Goal: Task Accomplishment & Management: Use online tool/utility

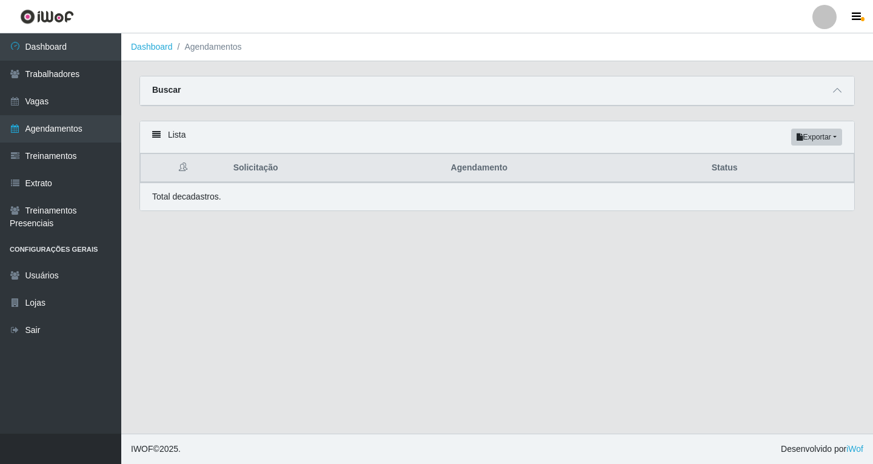
click at [835, 99] on div "Buscar" at bounding box center [497, 90] width 714 height 29
click at [836, 95] on icon at bounding box center [837, 90] width 8 height 8
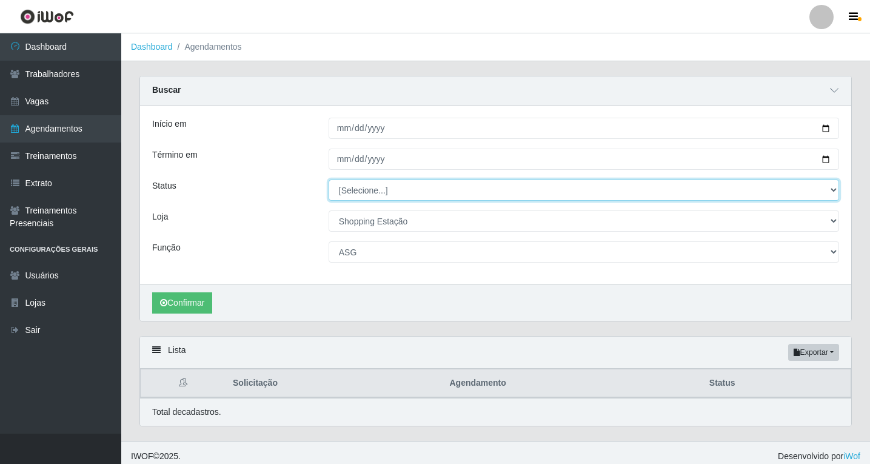
click at [362, 192] on select "[Selecione...] AGENDADO AGUARDANDO LIBERAR EM ANDAMENTO EM REVISÃO FINALIZADO C…" at bounding box center [584, 189] width 511 height 21
click at [370, 195] on select "[Selecione...] AGENDADO AGUARDANDO LIBERAR EM ANDAMENTO EM REVISÃO FINALIZADO C…" at bounding box center [584, 189] width 511 height 21
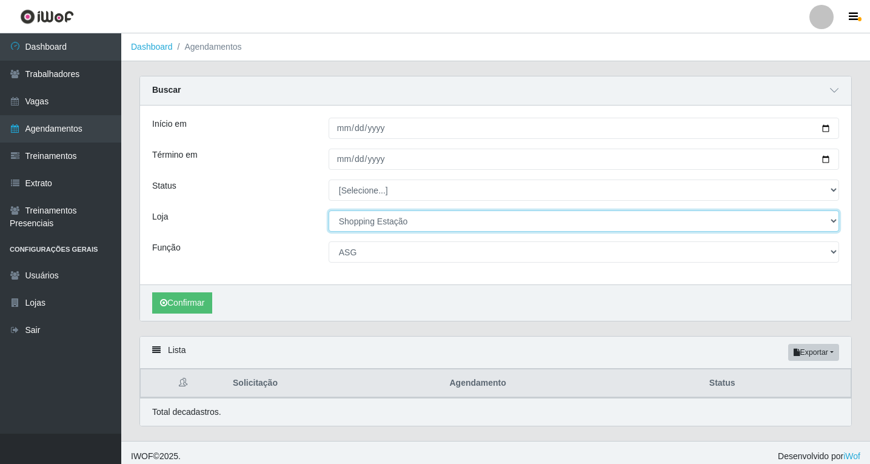
click at [366, 219] on select "[Selecione...] Shopping Estação" at bounding box center [584, 220] width 511 height 21
click at [329, 211] on select "[Selecione...] Shopping Estação" at bounding box center [584, 220] width 511 height 21
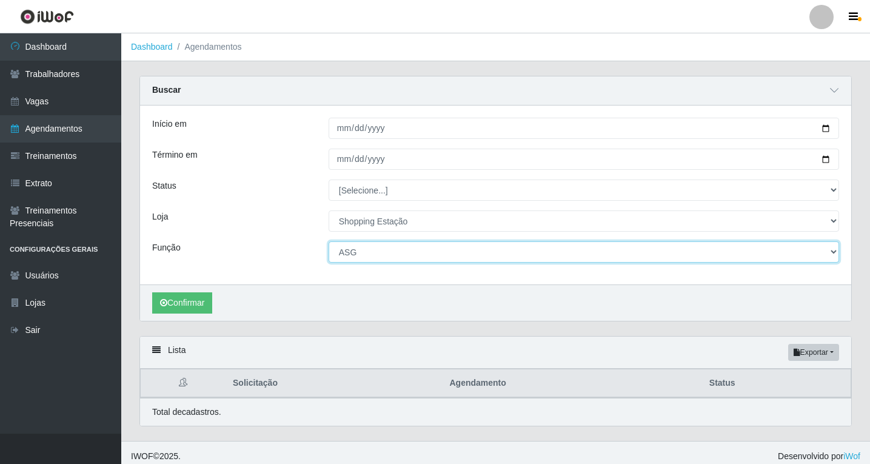
click at [346, 256] on select "[Selecione...] ASG ASG + ASG ++ Operador de Caixa Operador de Caixa + Operador …" at bounding box center [584, 251] width 511 height 21
click at [329, 242] on select "[Selecione...] ASG ASG + ASG ++ Operador de Caixa Operador de Caixa + Operador …" at bounding box center [584, 251] width 511 height 21
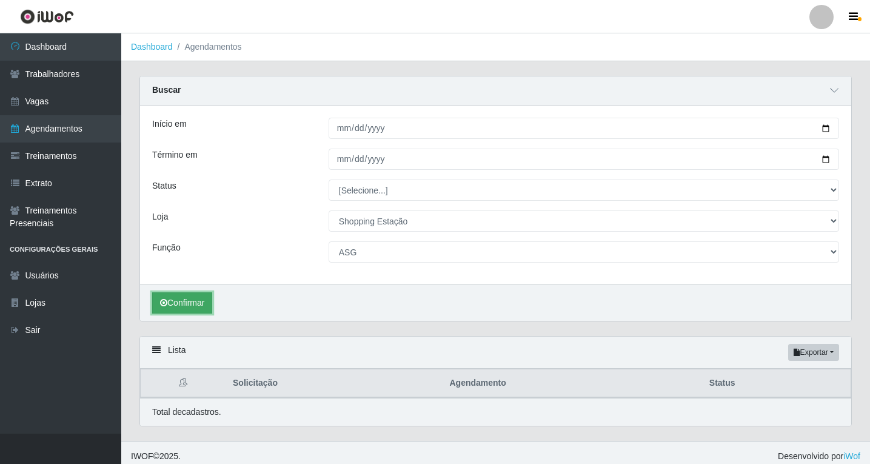
click at [199, 306] on button "Confirmar" at bounding box center [182, 302] width 60 height 21
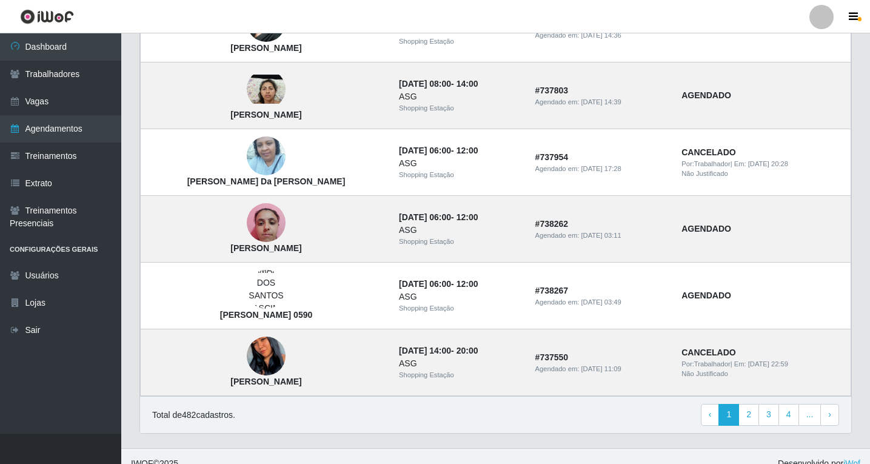
scroll to position [1017, 0]
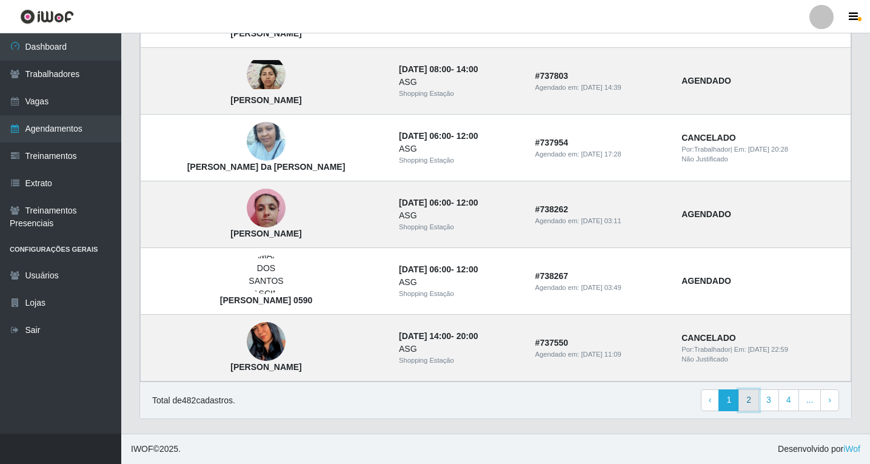
click at [756, 403] on link "2" at bounding box center [749, 400] width 21 height 22
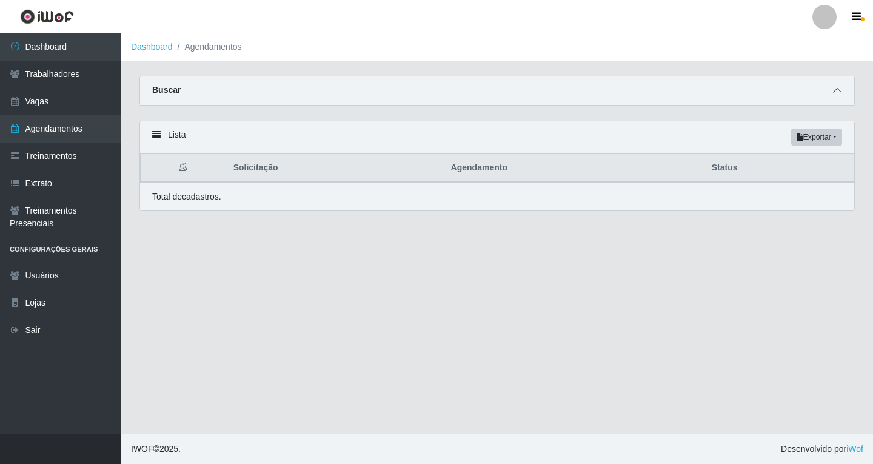
click at [837, 94] on icon at bounding box center [837, 90] width 8 height 8
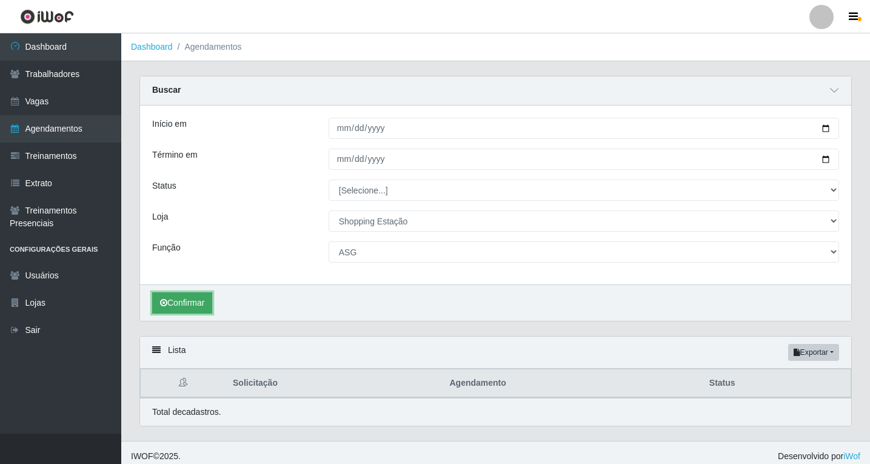
click at [201, 306] on button "Confirmar" at bounding box center [182, 302] width 60 height 21
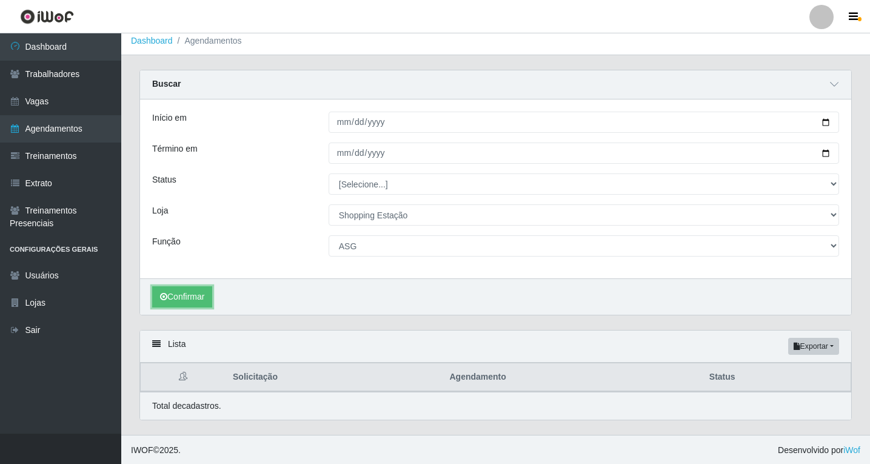
scroll to position [8, 0]
click at [200, 292] on button "Confirmar" at bounding box center [182, 295] width 60 height 21
click at [199, 297] on button "Confirmar" at bounding box center [182, 295] width 60 height 21
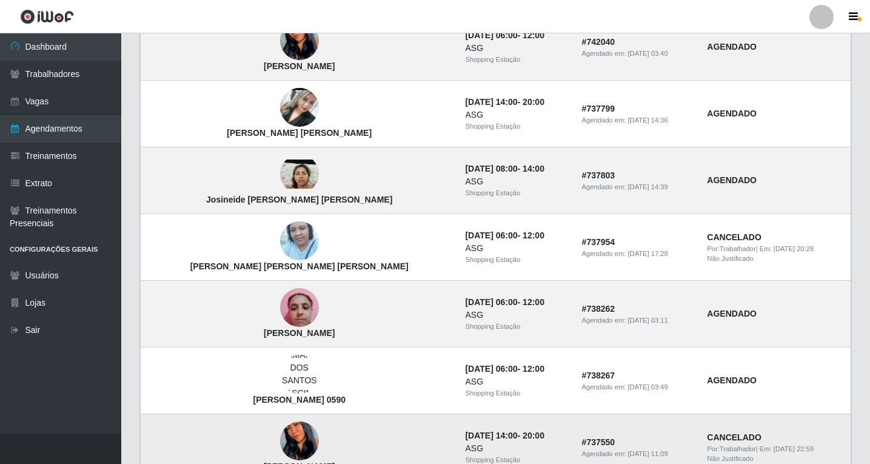
scroll to position [1017, 0]
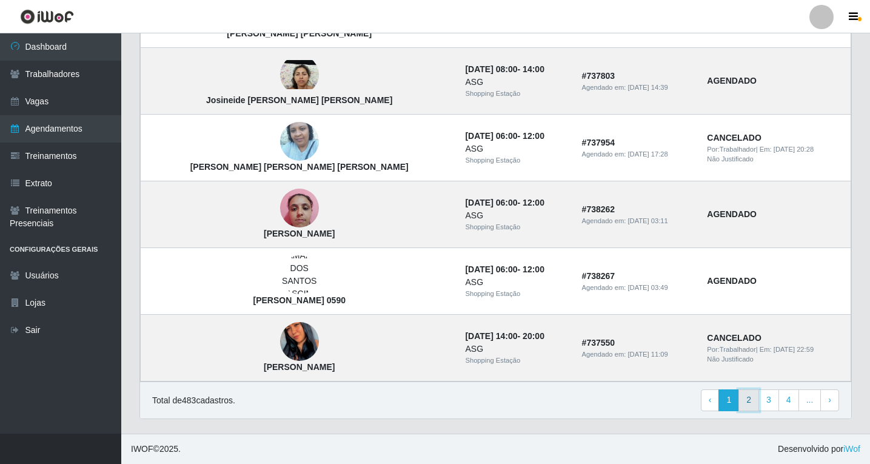
click at [752, 403] on link "2" at bounding box center [749, 400] width 21 height 22
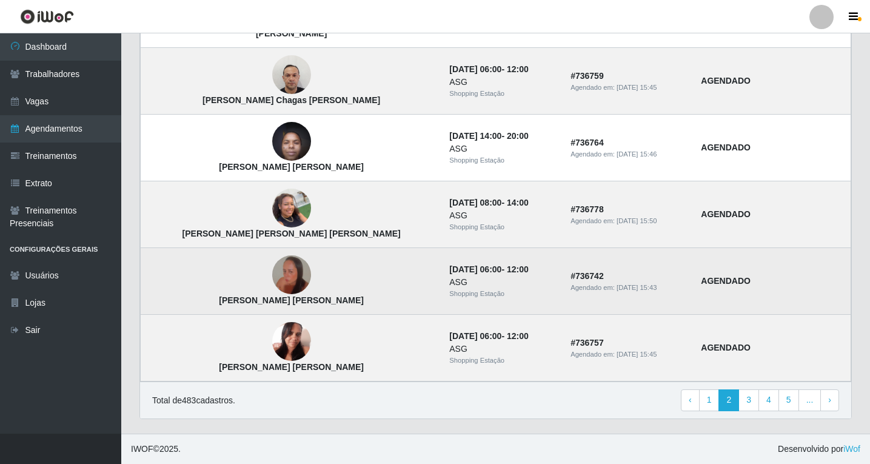
scroll to position [802, 0]
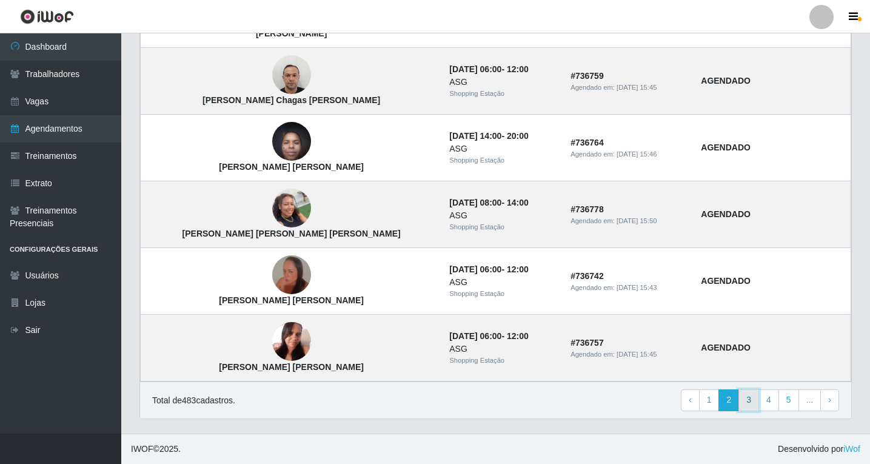
click at [753, 403] on link "3" at bounding box center [749, 400] width 21 height 22
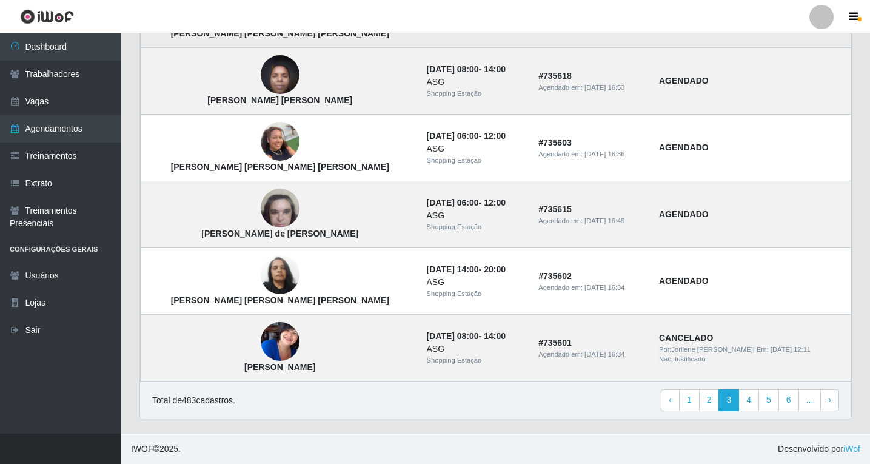
scroll to position [802, 0]
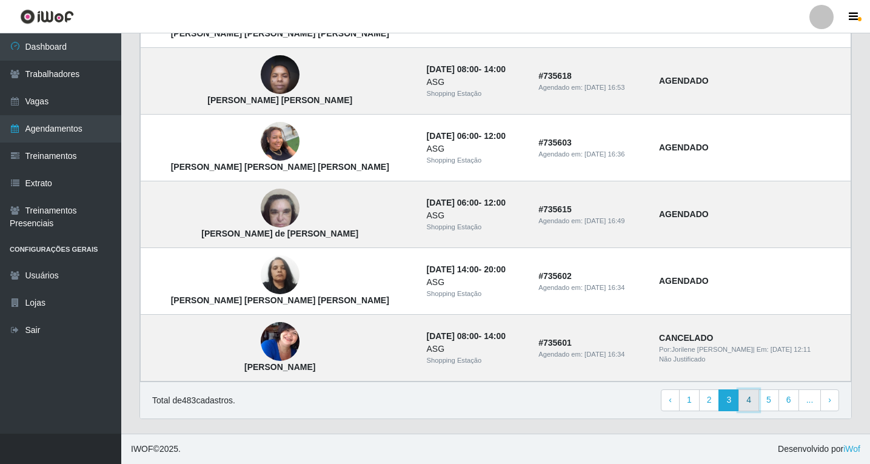
click at [751, 403] on link "4" at bounding box center [749, 400] width 21 height 22
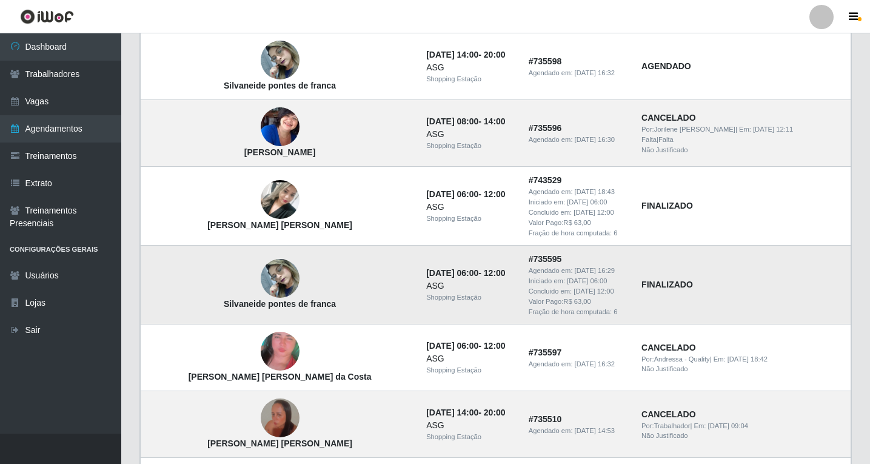
scroll to position [485, 0]
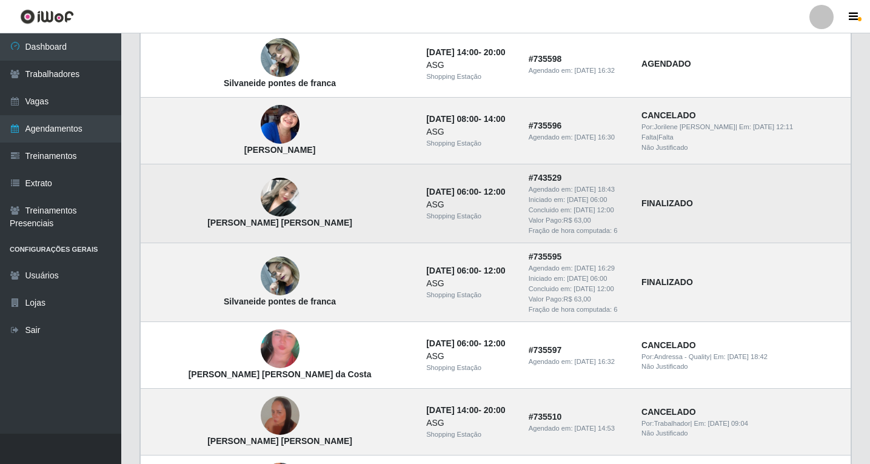
click at [261, 188] on img at bounding box center [280, 197] width 39 height 86
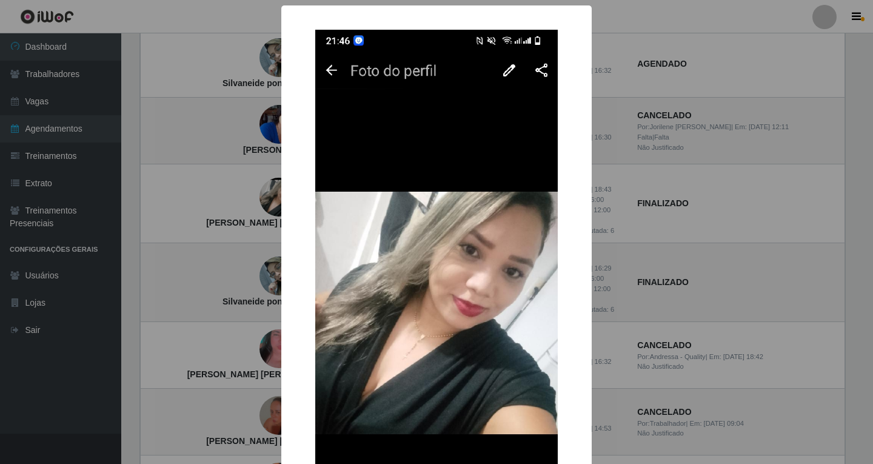
click at [169, 238] on div "× [PERSON_NAME] [PERSON_NAME] OK Cancel" at bounding box center [436, 232] width 873 height 464
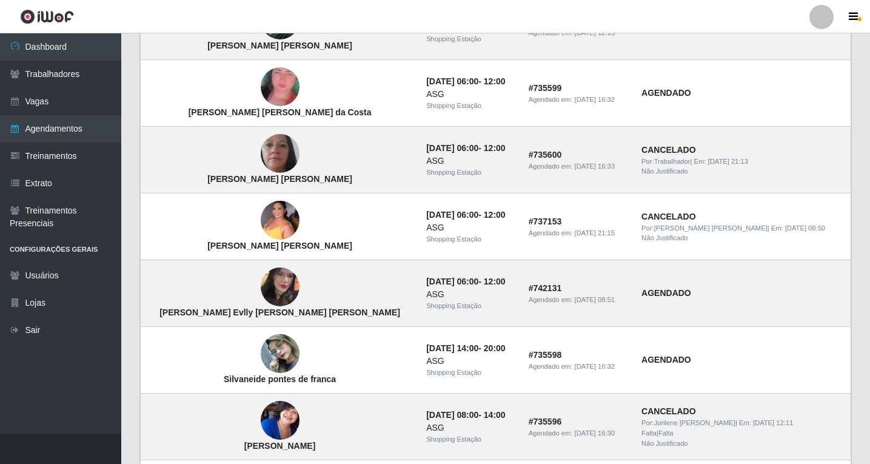
scroll to position [182, 0]
